Goal: Contribute content: Contribute content

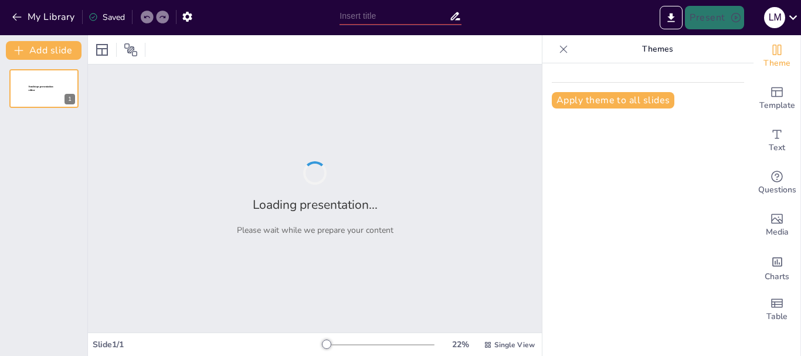
type input "La Funzione Esponenziale: Definizione, Proprietà e Implicazioni"
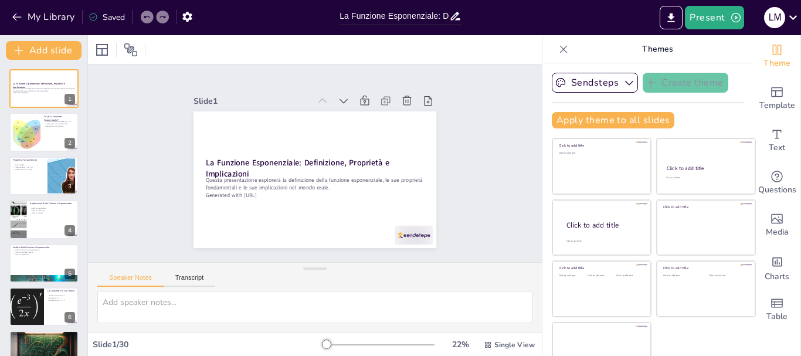
checkbox input "true"
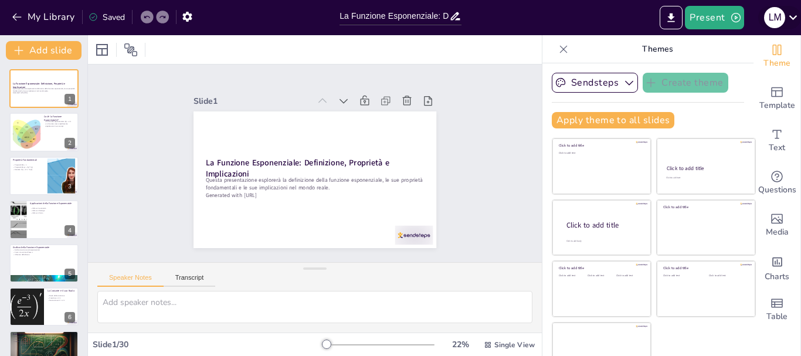
click at [790, 8] on div "L M" at bounding box center [780, 17] width 43 height 23
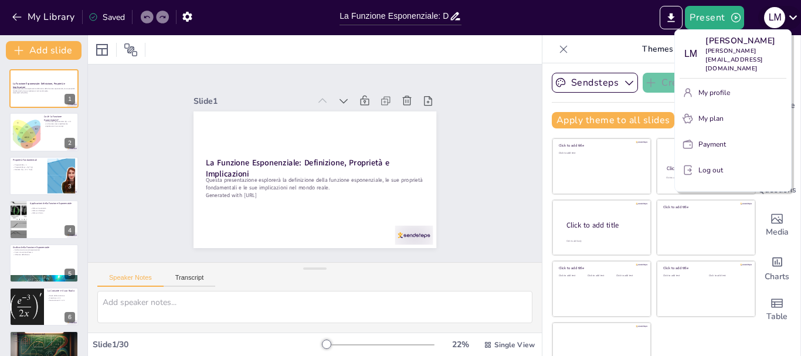
click at [790, 8] on div at bounding box center [400, 178] width 801 height 356
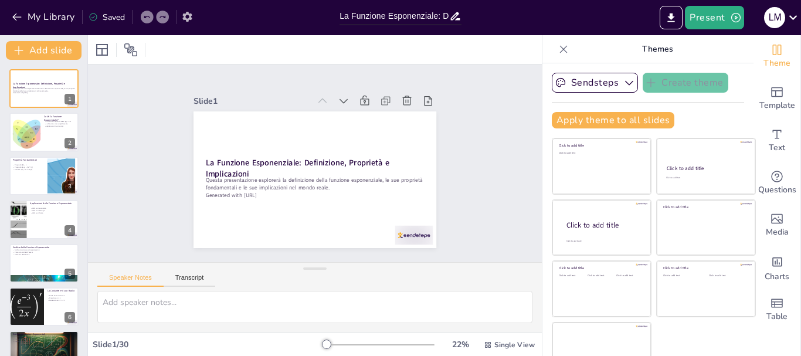
click at [189, 17] on icon "button" at bounding box center [187, 17] width 12 height 12
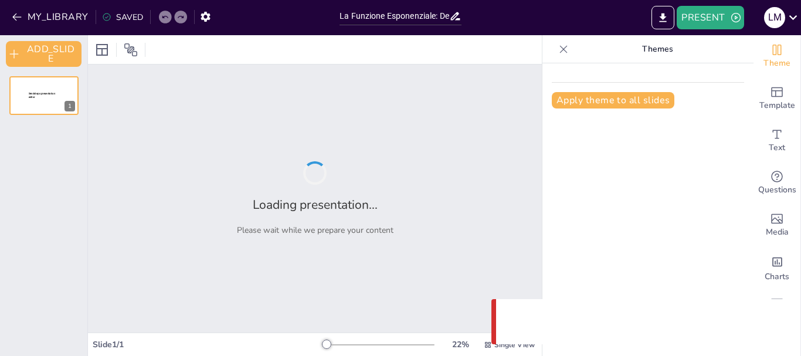
type input "La Funzione Esponenziale: Definizione, Proprietà e Implicazioni"
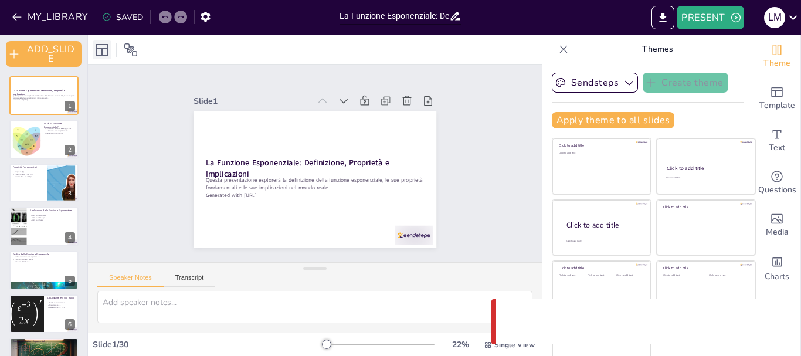
checkbox input "true"
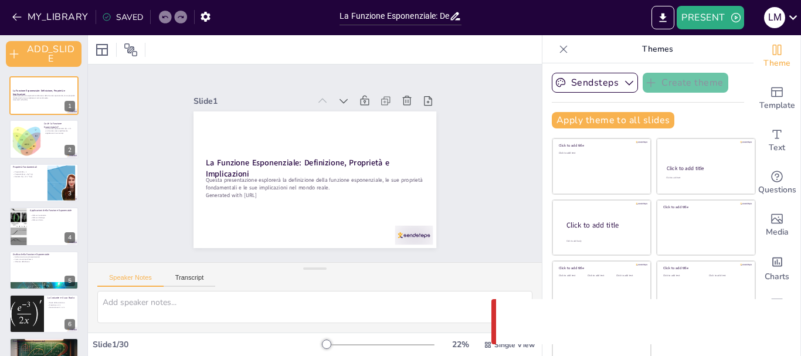
checkbox input "true"
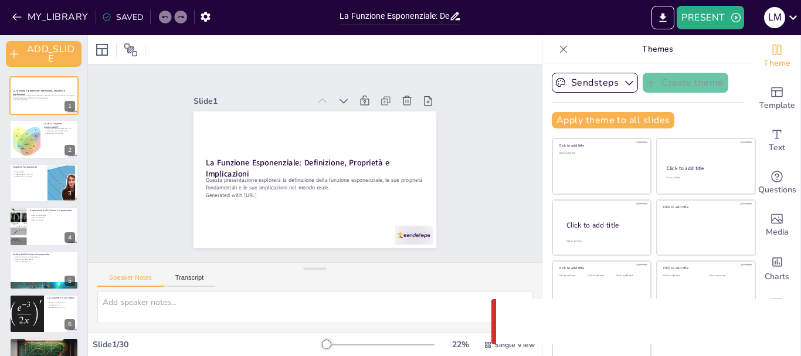
checkbox input "true"
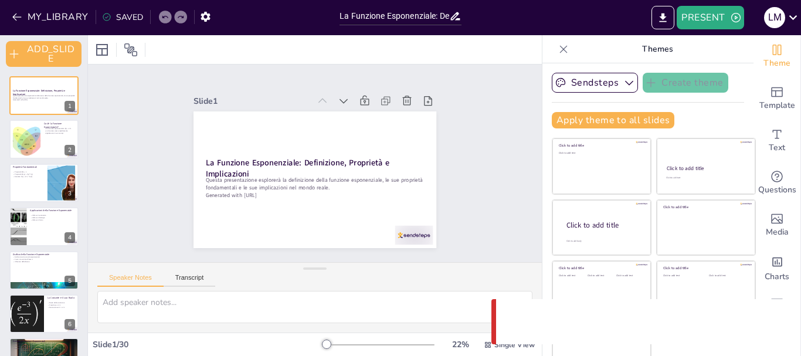
checkbox input "true"
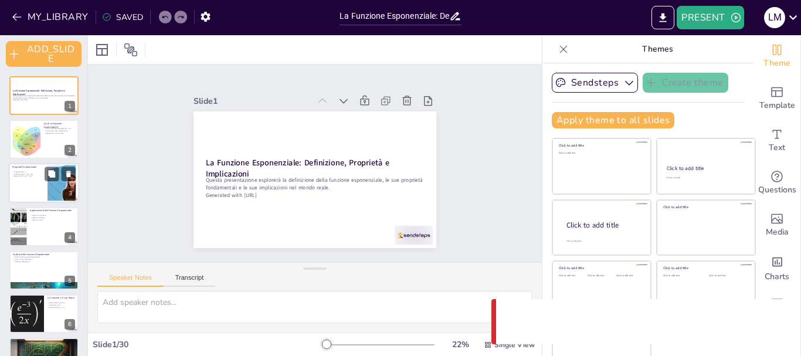
checkbox input "true"
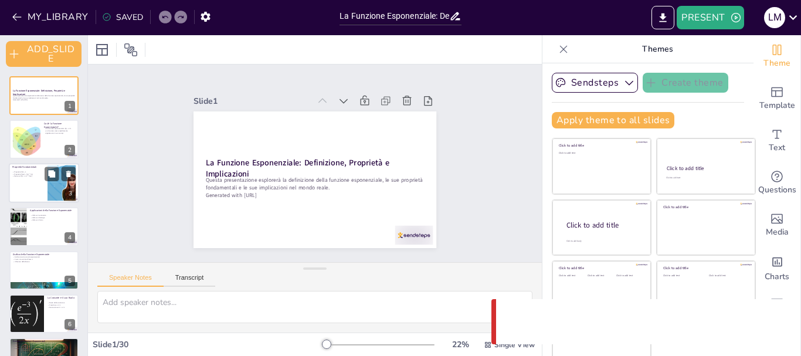
checkbox input "true"
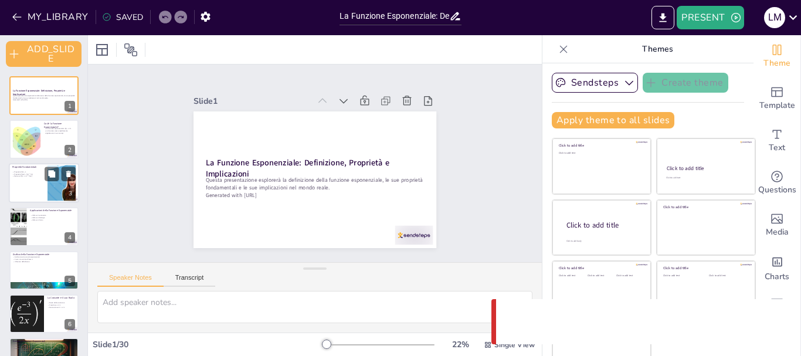
click at [42, 182] on div at bounding box center [44, 183] width 70 height 40
type textarea "La proprietà f(0) = 1 è fondamentale, poiché stabilisce un punto di riferimento…"
checkbox input "true"
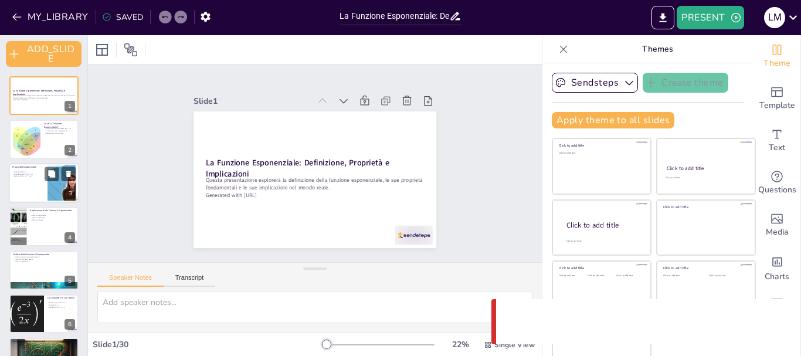
checkbox input "true"
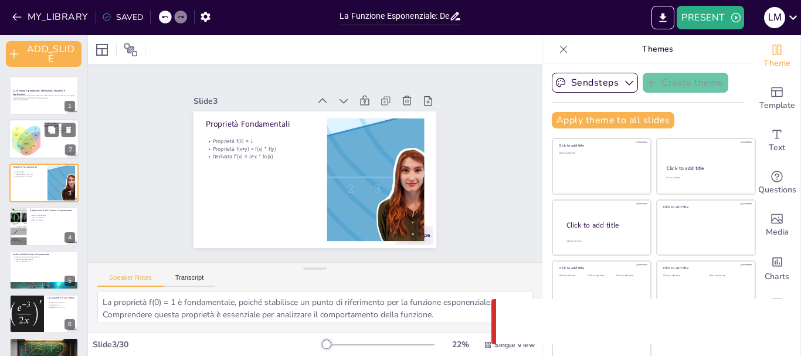
checkbox input "true"
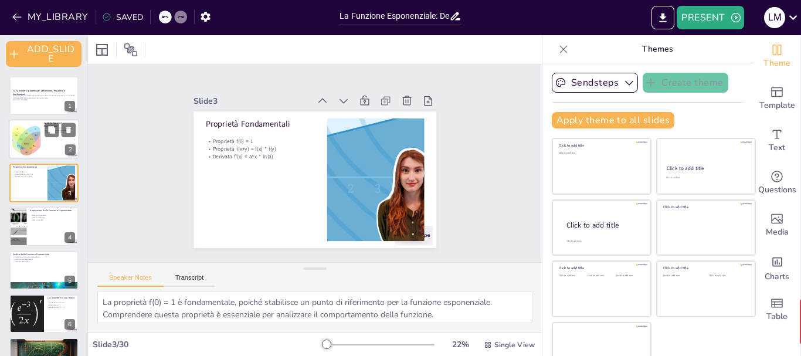
checkbox input "true"
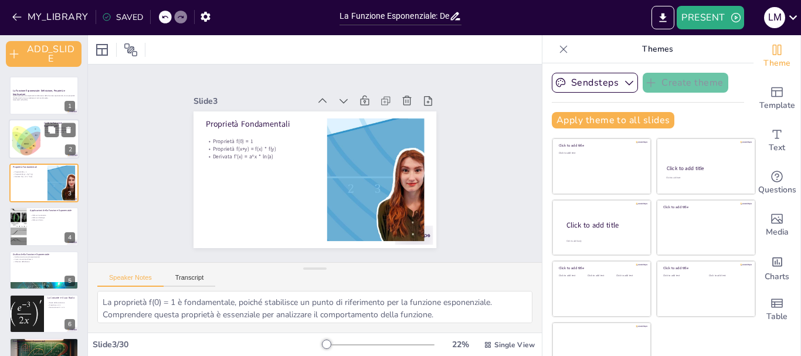
checkbox input "true"
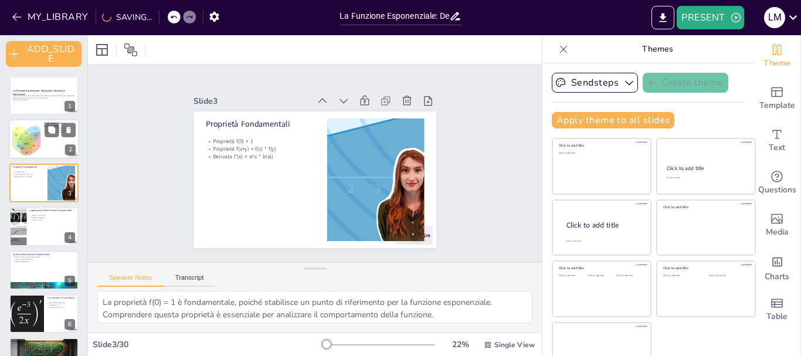
checkbox input "true"
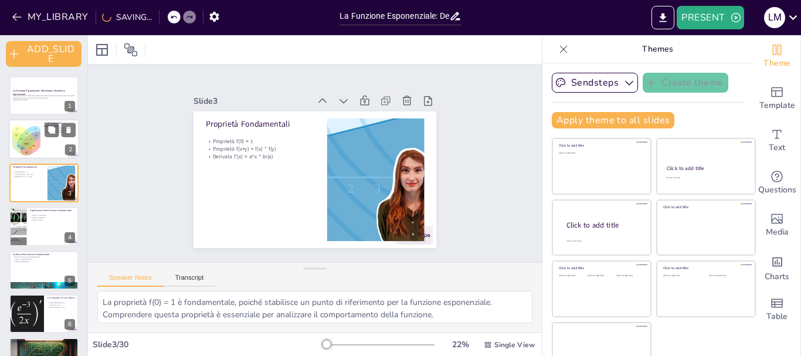
click at [31, 135] on div at bounding box center [26, 139] width 36 height 36
type textarea "La definizione della funzione esponenziale è cruciale per comprendere le sue ap…"
checkbox input "true"
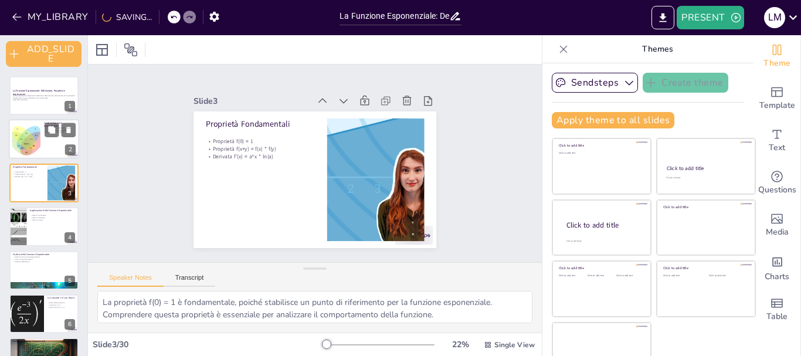
checkbox input "true"
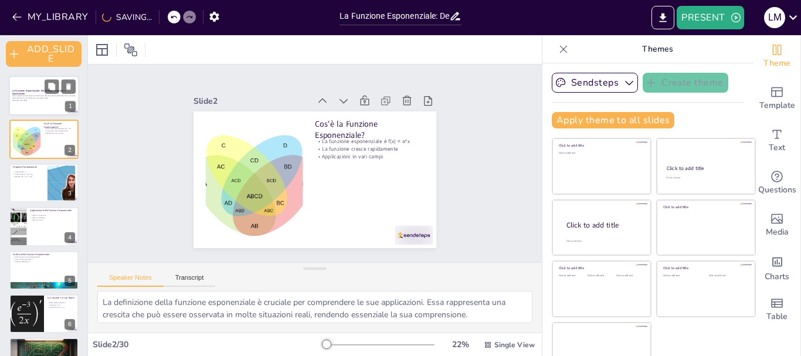
checkbox input "true"
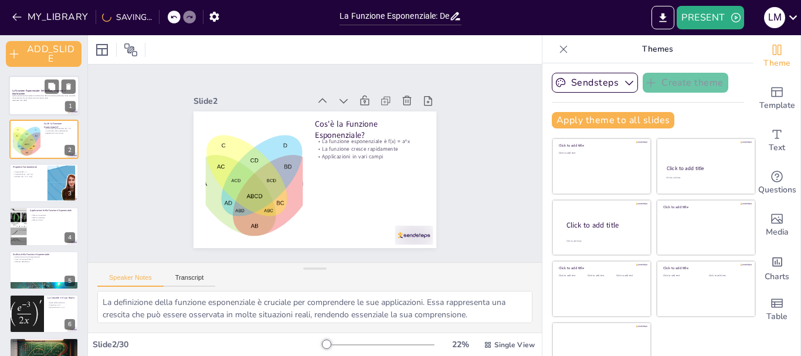
checkbox input "true"
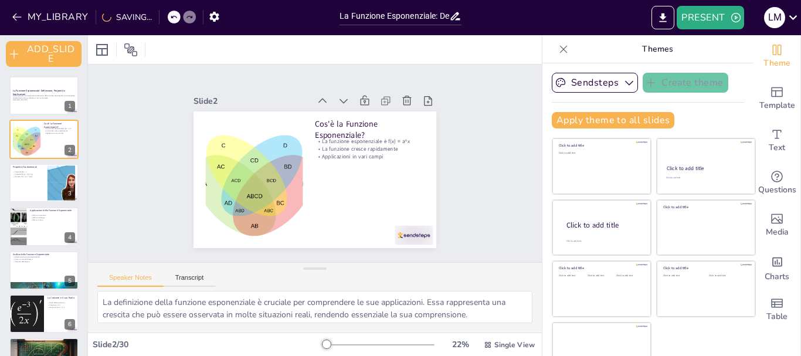
checkbox input "true"
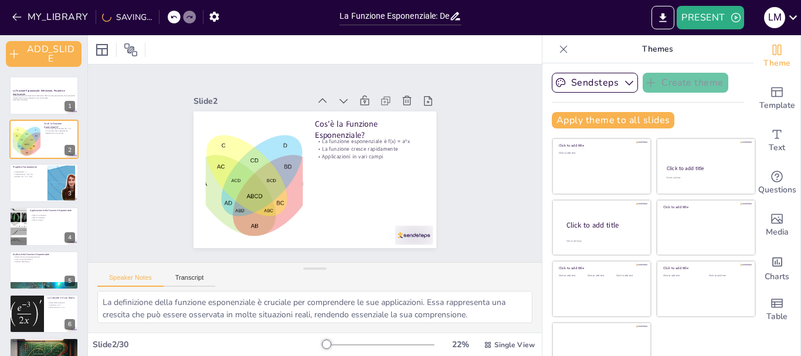
checkbox input "true"
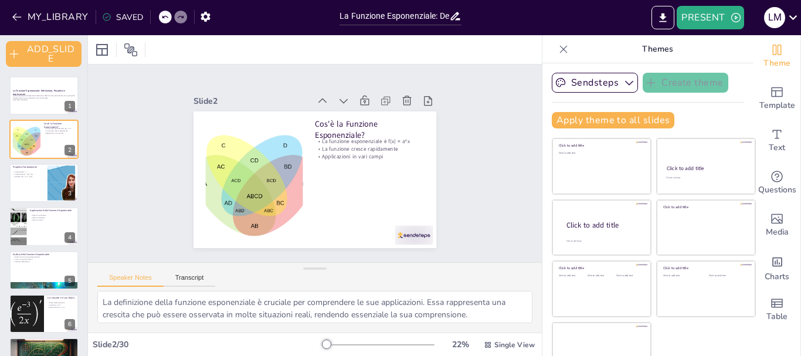
checkbox input "true"
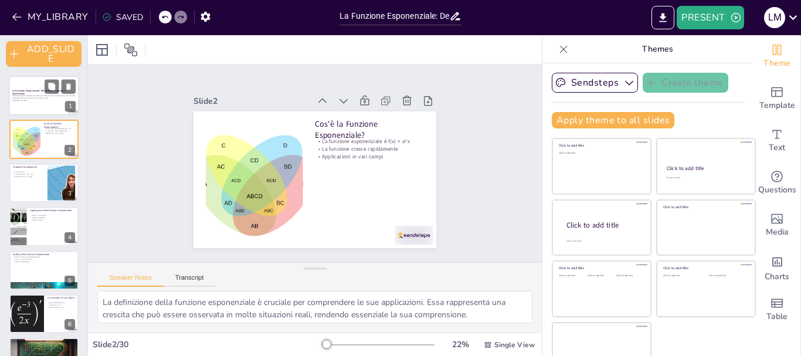
checkbox input "true"
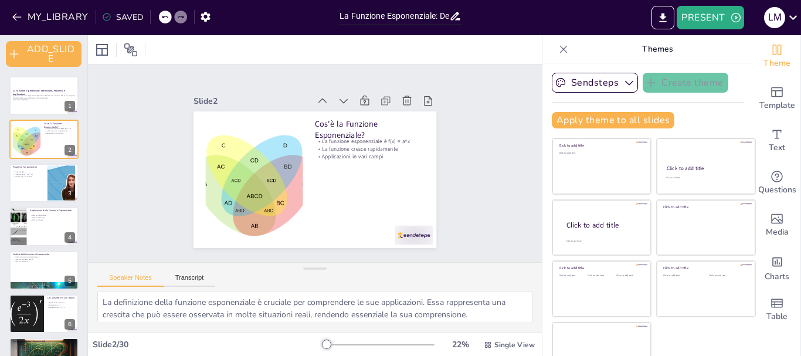
checkbox input "true"
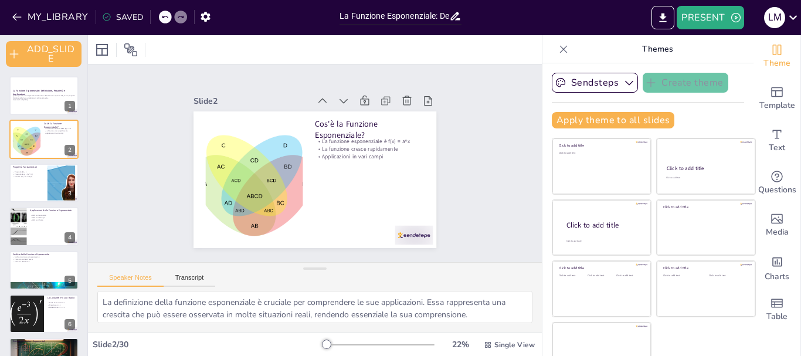
checkbox input "true"
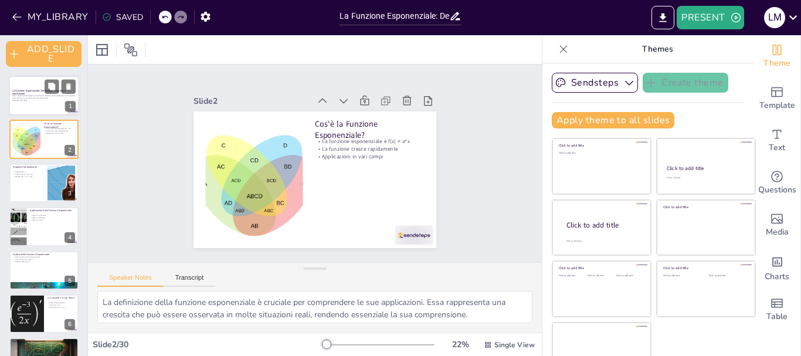
checkbox input "true"
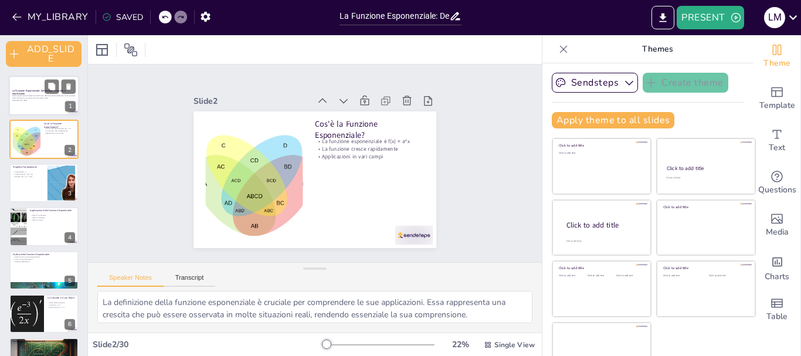
checkbox input "true"
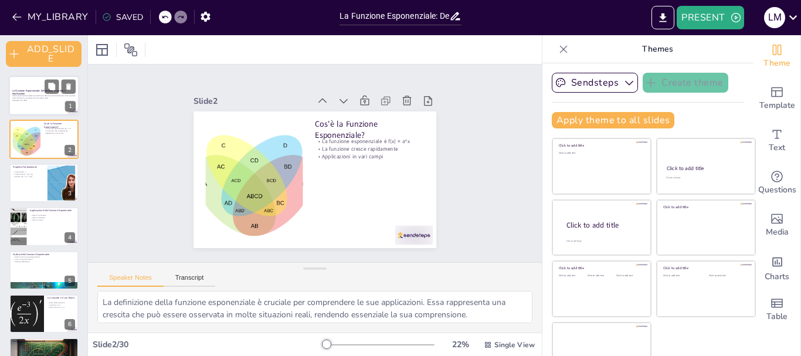
click at [18, 94] on strong "La Funzione Esponenziale: Definizione, Proprietà e Implicazioni" at bounding box center [38, 92] width 53 height 6
checkbox input "true"
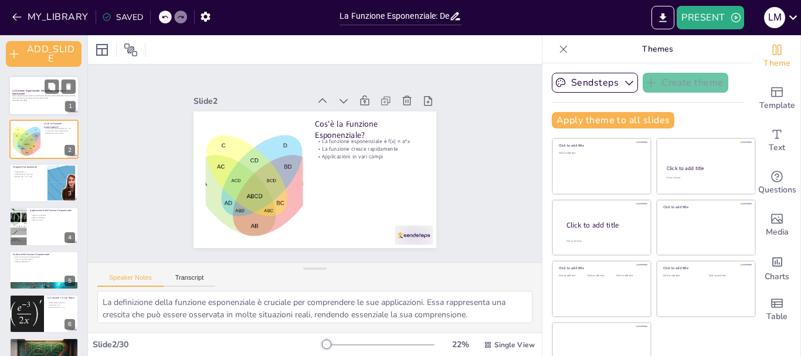
checkbox input "true"
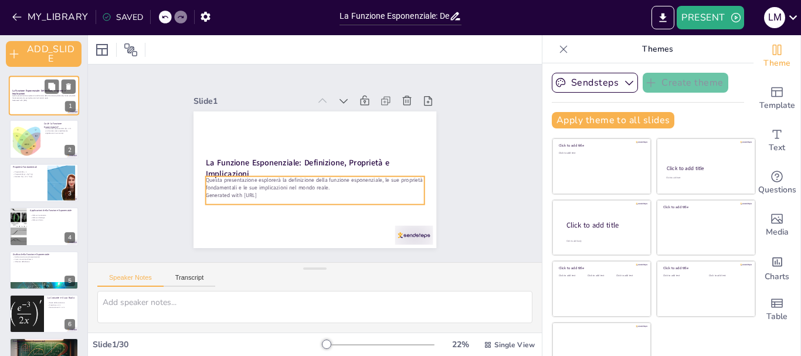
checkbox input "true"
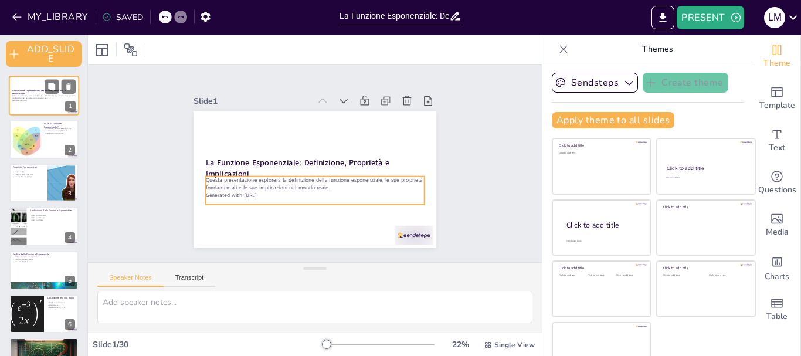
checkbox input "true"
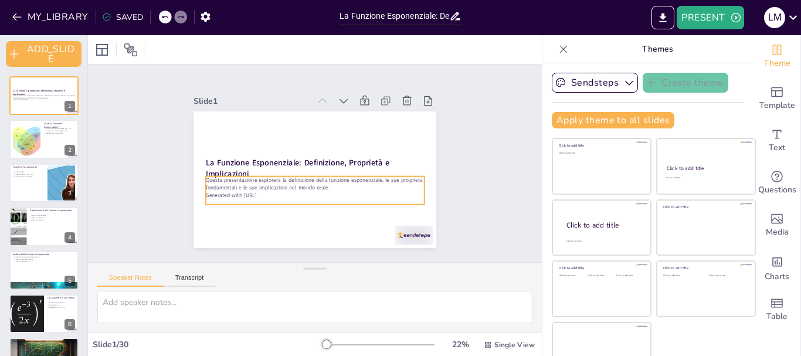
checkbox input "true"
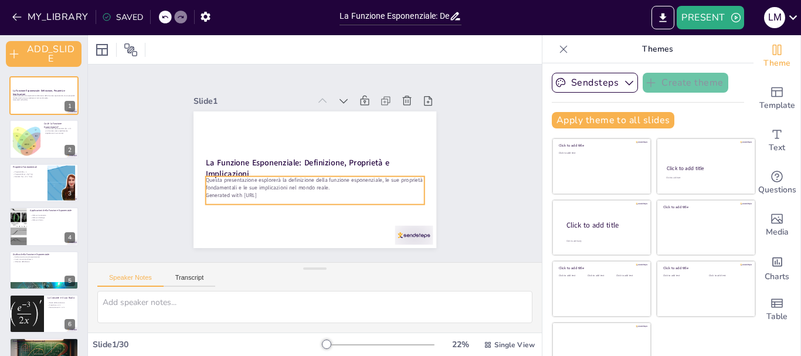
checkbox input "true"
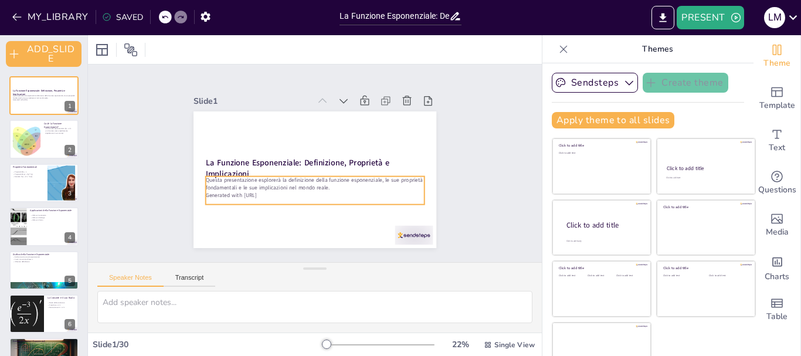
checkbox input "true"
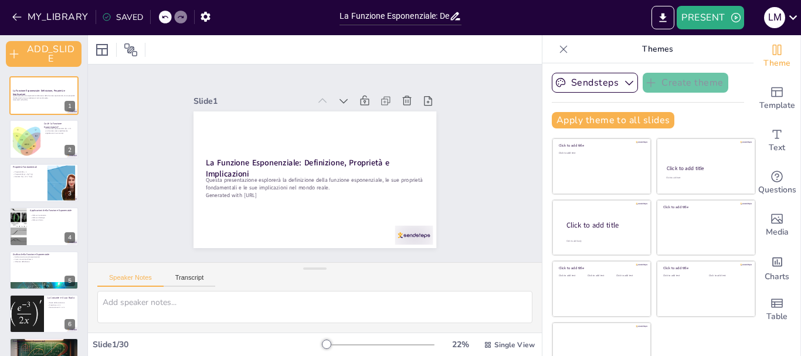
click at [560, 51] on icon at bounding box center [564, 49] width 8 height 8
checkbox input "true"
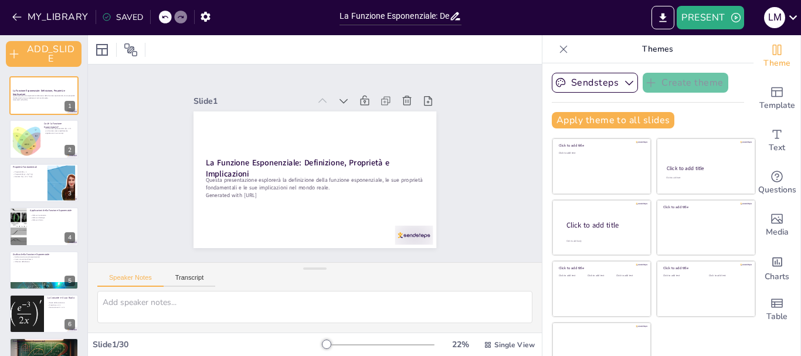
checkbox input "true"
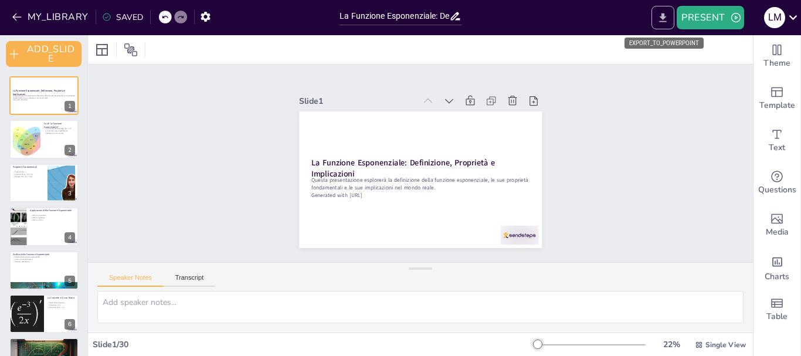
click at [655, 25] on button "EXPORT_TO_POWERPOINT" at bounding box center [663, 17] width 23 height 23
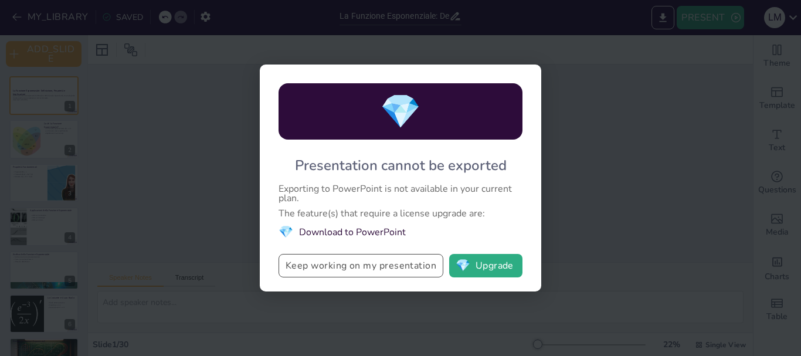
click at [367, 269] on button "Keep working on my presentation" at bounding box center [361, 265] width 165 height 23
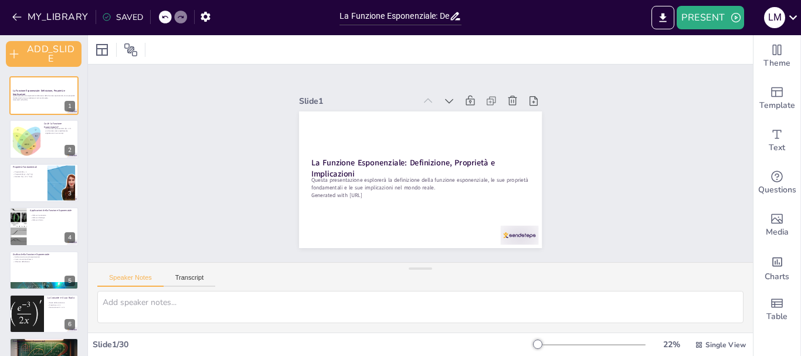
checkbox input "true"
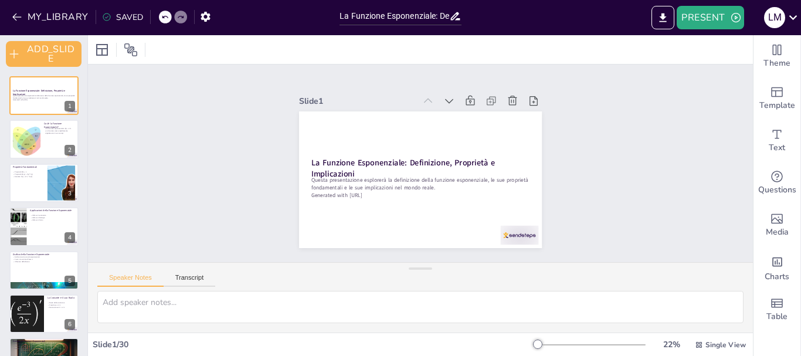
checkbox input "true"
